Goal: Book appointment/travel/reservation

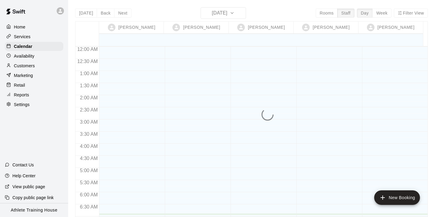
scroll to position [167, 0]
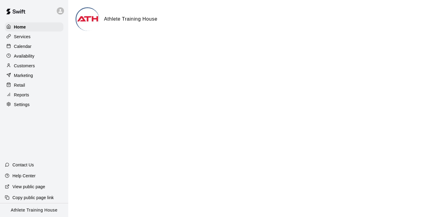
click at [22, 45] on p "Calendar" at bounding box center [23, 46] width 18 height 6
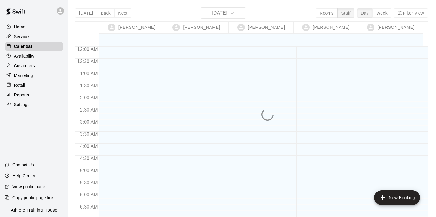
scroll to position [168, 0]
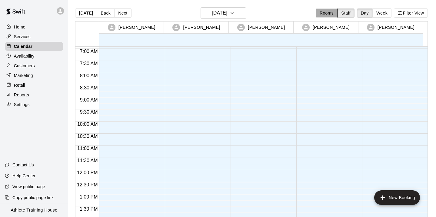
click at [328, 15] on button "Rooms" at bounding box center [327, 12] width 22 height 9
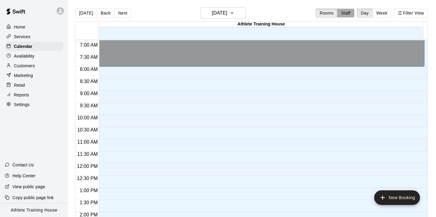
click at [349, 14] on button "Staff" at bounding box center [345, 12] width 17 height 9
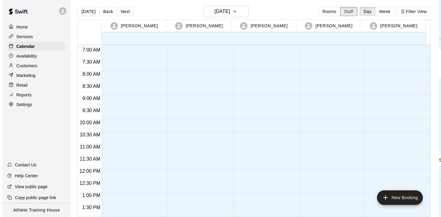
scroll to position [0, 0]
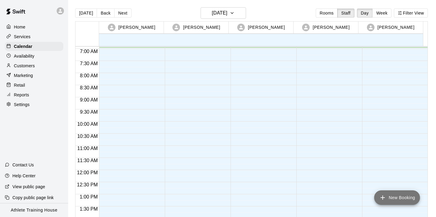
click at [383, 199] on icon "add" at bounding box center [382, 197] width 7 height 7
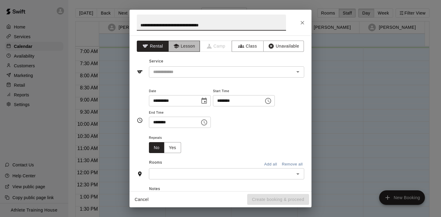
type input "**********"
click at [178, 45] on button "Lesson" at bounding box center [184, 46] width 32 height 11
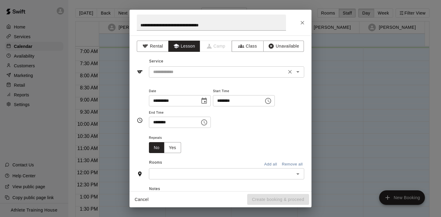
click at [190, 74] on input "text" at bounding box center [218, 72] width 134 height 8
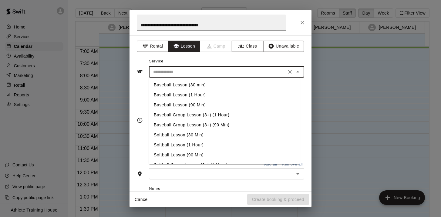
click at [195, 93] on li "Baseball Lesson (1 Hour)" at bounding box center [224, 95] width 151 height 10
type input "**********"
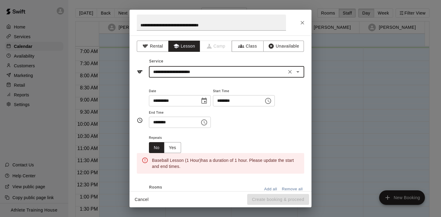
click at [228, 102] on input "********" at bounding box center [236, 100] width 47 height 11
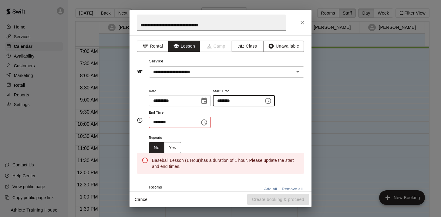
type input "********"
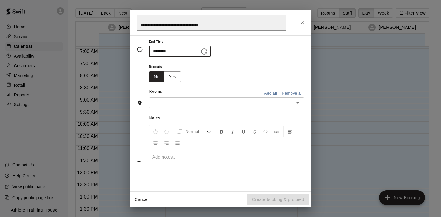
scroll to position [86, 0]
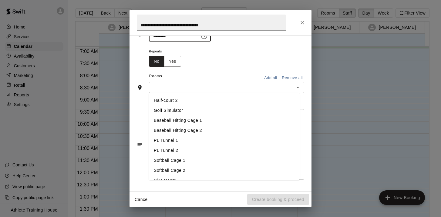
type input "********"
click at [192, 84] on input "text" at bounding box center [221, 88] width 141 height 8
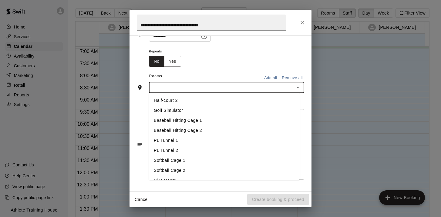
scroll to position [28, 0]
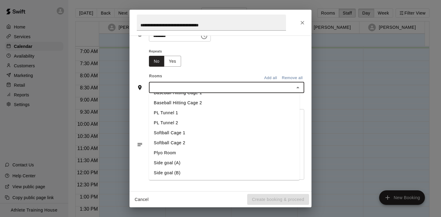
click at [189, 93] on li "Baseball Hitting Cage 1" at bounding box center [224, 93] width 151 height 10
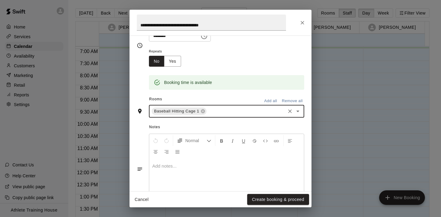
scroll to position [98, 0]
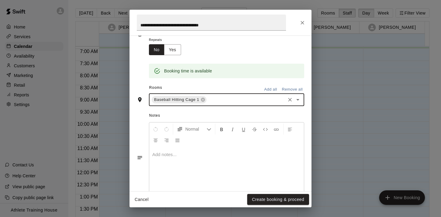
click at [176, 153] on div "Add notes..." at bounding box center [164, 154] width 24 height 6
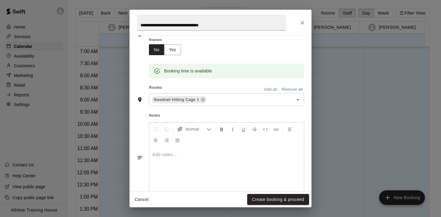
click at [175, 153] on div "Add notes..." at bounding box center [164, 154] width 24 height 6
click at [165, 153] on div "Add notes..." at bounding box center [164, 154] width 24 height 6
click at [176, 153] on div "Add notes..." at bounding box center [164, 154] width 24 height 6
click at [166, 155] on div "Add notes..." at bounding box center [164, 154] width 24 height 6
click at [191, 130] on span "Normal" at bounding box center [195, 129] width 21 height 6
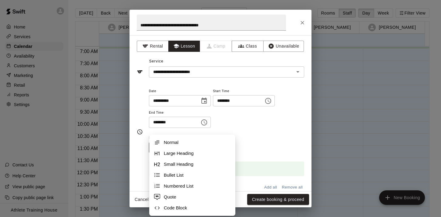
scroll to position [111, 0]
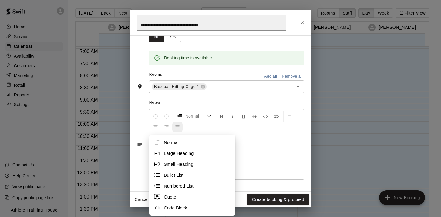
click at [175, 124] on button "Justify Align" at bounding box center [177, 127] width 10 height 11
click at [219, 114] on button "Format Bold" at bounding box center [221, 116] width 10 height 11
click at [230, 114] on button "Format Italics" at bounding box center [232, 116] width 10 height 11
click at [240, 115] on button "Format Underline" at bounding box center [243, 116] width 10 height 11
click at [193, 115] on span "Normal" at bounding box center [195, 116] width 21 height 6
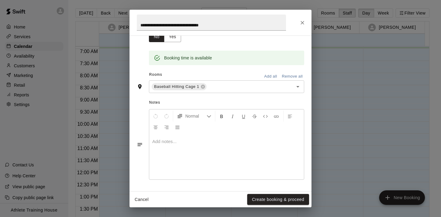
click at [161, 141] on div "Add notes..." at bounding box center [164, 141] width 24 height 6
click at [173, 142] on div "Add notes..." at bounding box center [164, 141] width 24 height 6
click at [176, 142] on div "Add notes..." at bounding box center [164, 141] width 24 height 6
click at [174, 141] on div "Add notes..." at bounding box center [164, 141] width 24 height 6
click at [175, 141] on div "Add notes..." at bounding box center [164, 141] width 24 height 6
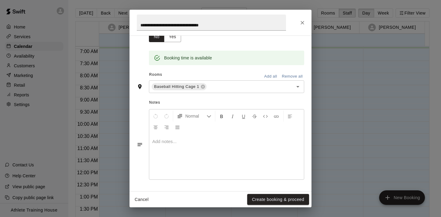
click at [176, 141] on div "Add notes..." at bounding box center [164, 141] width 24 height 6
click at [256, 198] on button "Create booking & proceed" at bounding box center [278, 199] width 62 height 11
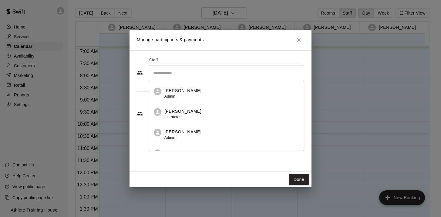
click at [188, 76] on input "Search staff" at bounding box center [226, 73] width 150 height 11
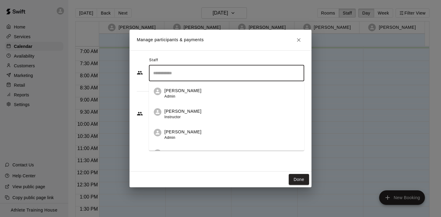
click at [202, 92] on div "Seth Newton Admin" at bounding box center [231, 94] width 135 height 12
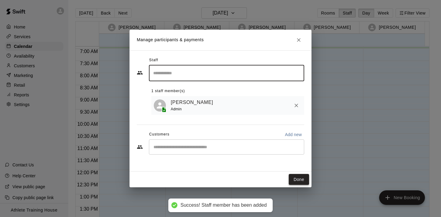
click at [296, 178] on button "Done" at bounding box center [298, 179] width 20 height 11
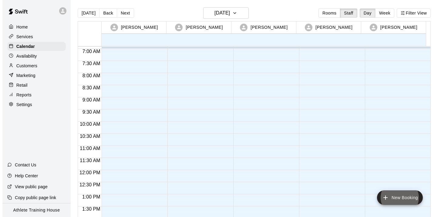
scroll to position [2, 0]
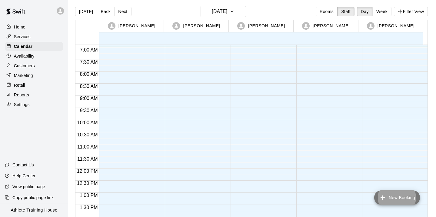
click at [382, 196] on icon "add" at bounding box center [382, 197] width 7 height 7
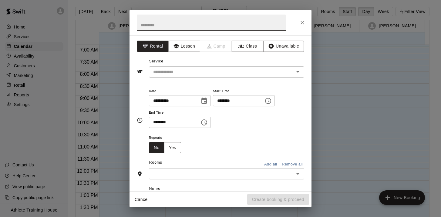
click at [194, 25] on input "text" at bounding box center [211, 23] width 149 height 16
type input "**********"
click at [185, 49] on button "Lesson" at bounding box center [184, 46] width 32 height 11
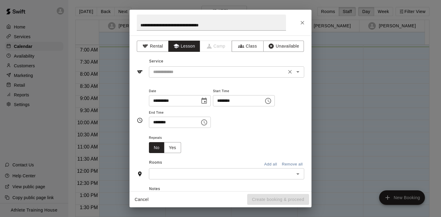
click at [192, 75] on input "text" at bounding box center [218, 72] width 134 height 8
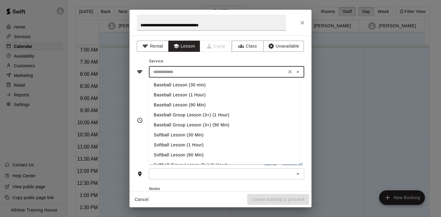
click at [192, 93] on li "Baseball Lesson (1 Hour)" at bounding box center [224, 95] width 151 height 10
type input "**********"
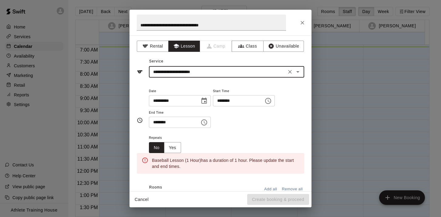
click at [230, 99] on input "********" at bounding box center [236, 100] width 47 height 11
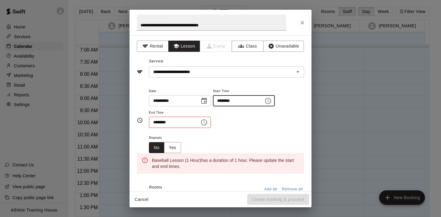
type input "********"
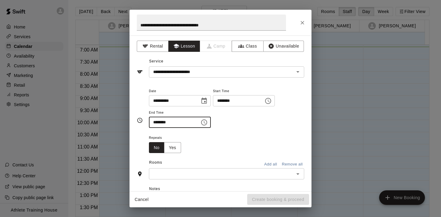
scroll to position [86, 0]
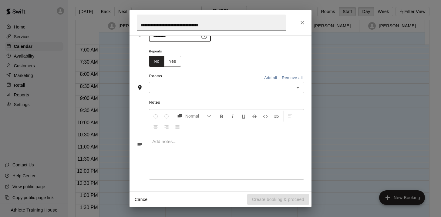
type input "********"
click at [206, 89] on input "text" at bounding box center [221, 88] width 141 height 8
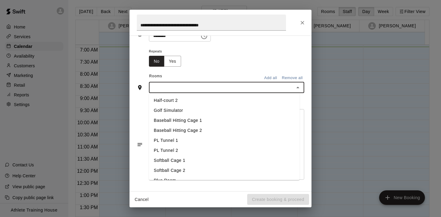
click at [186, 119] on li "Baseball Hitting Cage 1" at bounding box center [224, 120] width 151 height 10
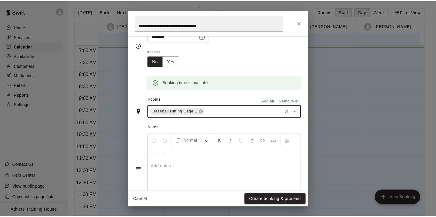
scroll to position [98, 0]
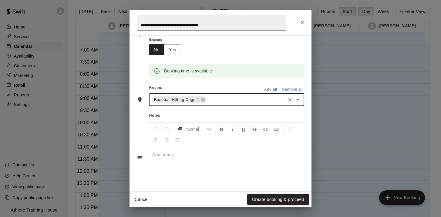
click at [176, 152] on div "Add notes..." at bounding box center [164, 154] width 24 height 6
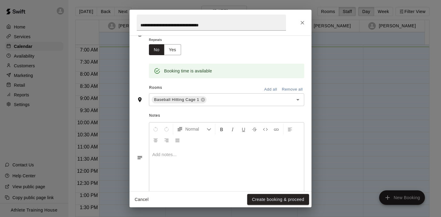
click at [170, 154] on div "Add notes..." at bounding box center [164, 154] width 24 height 6
click at [261, 199] on button "Create booking & proceed" at bounding box center [278, 199] width 62 height 11
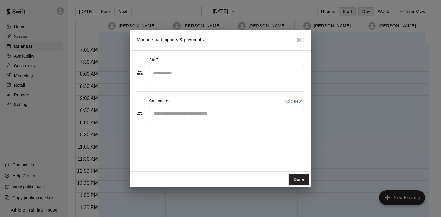
click at [198, 74] on input "Search staff" at bounding box center [226, 73] width 150 height 11
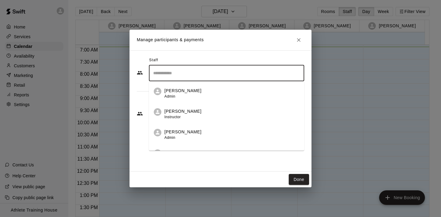
click at [186, 90] on p "[PERSON_NAME]" at bounding box center [182, 91] width 37 height 6
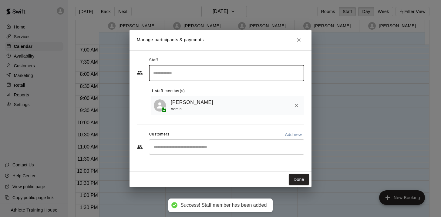
click at [298, 178] on button "Done" at bounding box center [298, 179] width 20 height 11
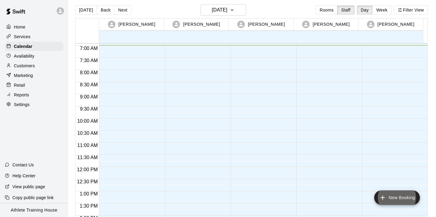
scroll to position [0, 0]
